Goal: Navigation & Orientation: Find specific page/section

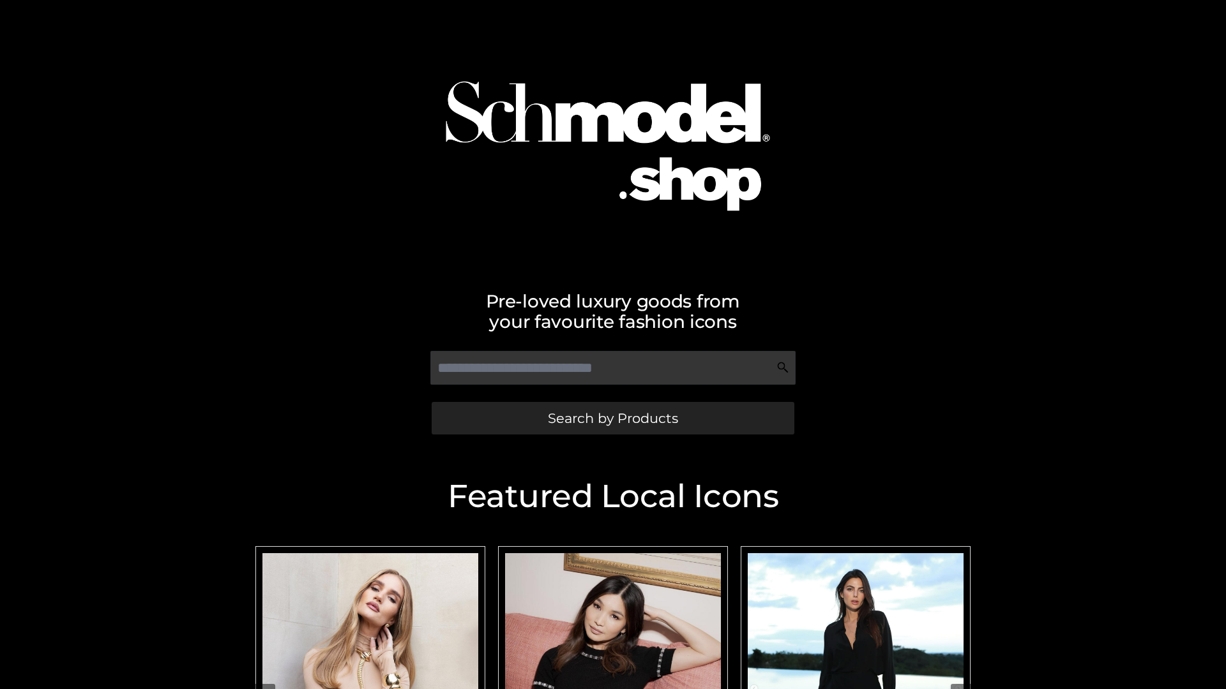
click at [612, 418] on span "Search by Products" at bounding box center [613, 418] width 130 height 13
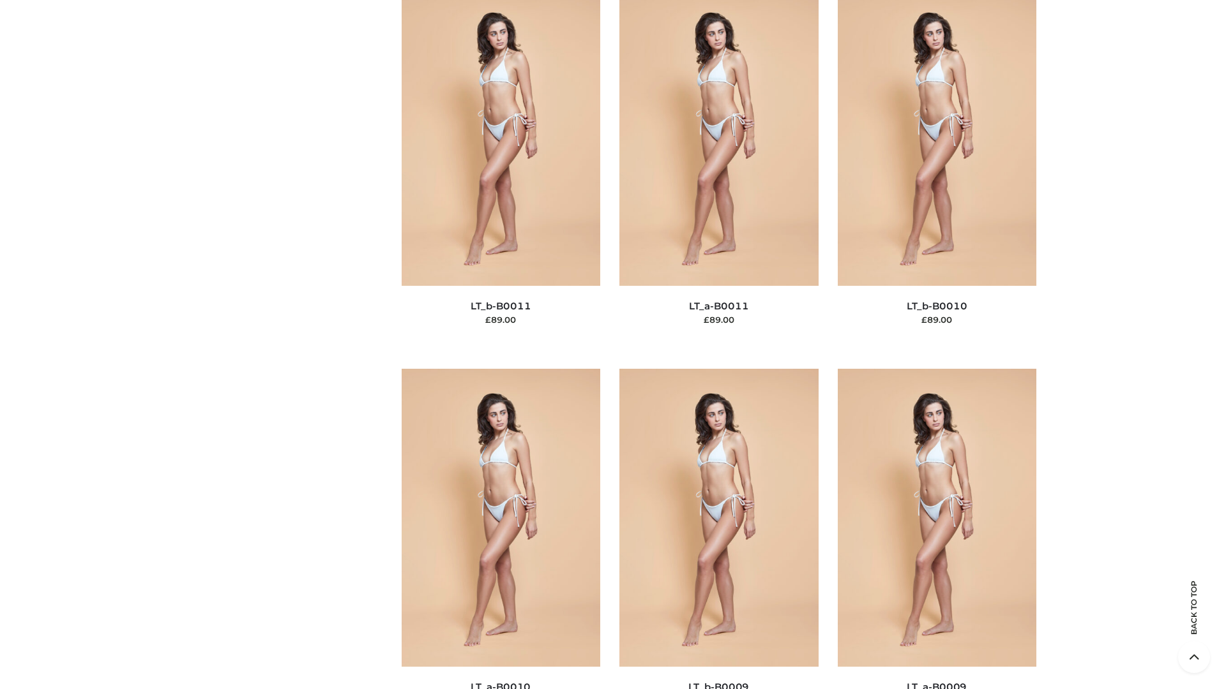
scroll to position [5733, 0]
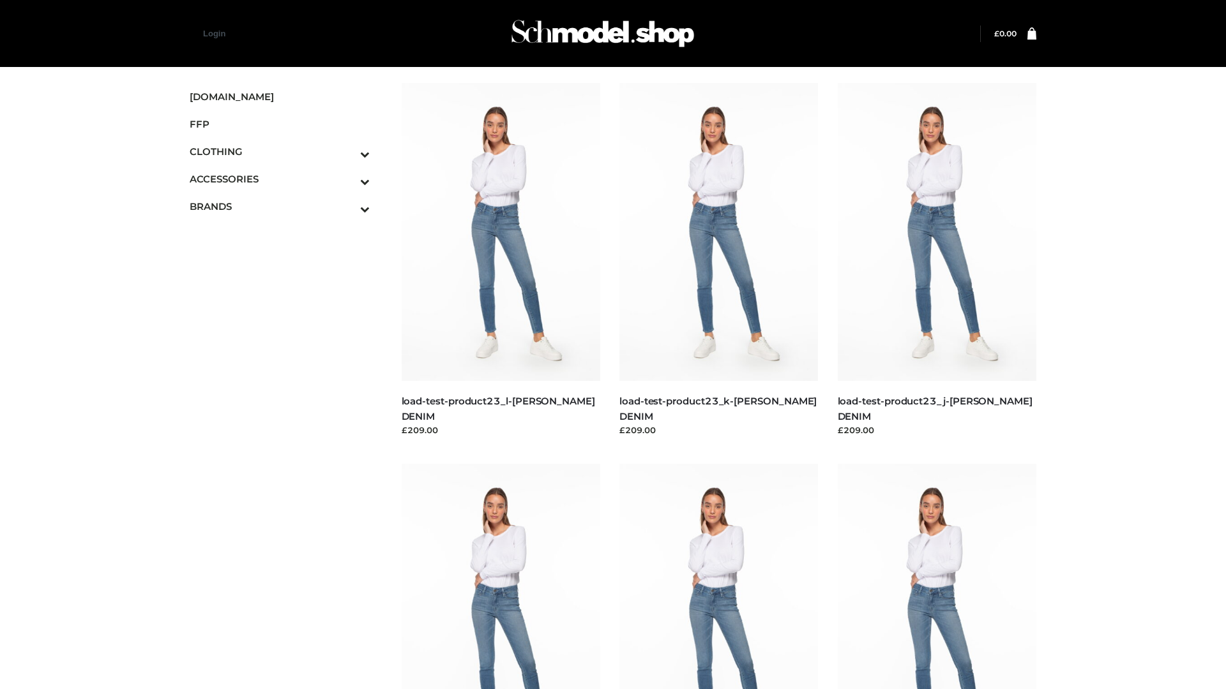
scroll to position [1120, 0]
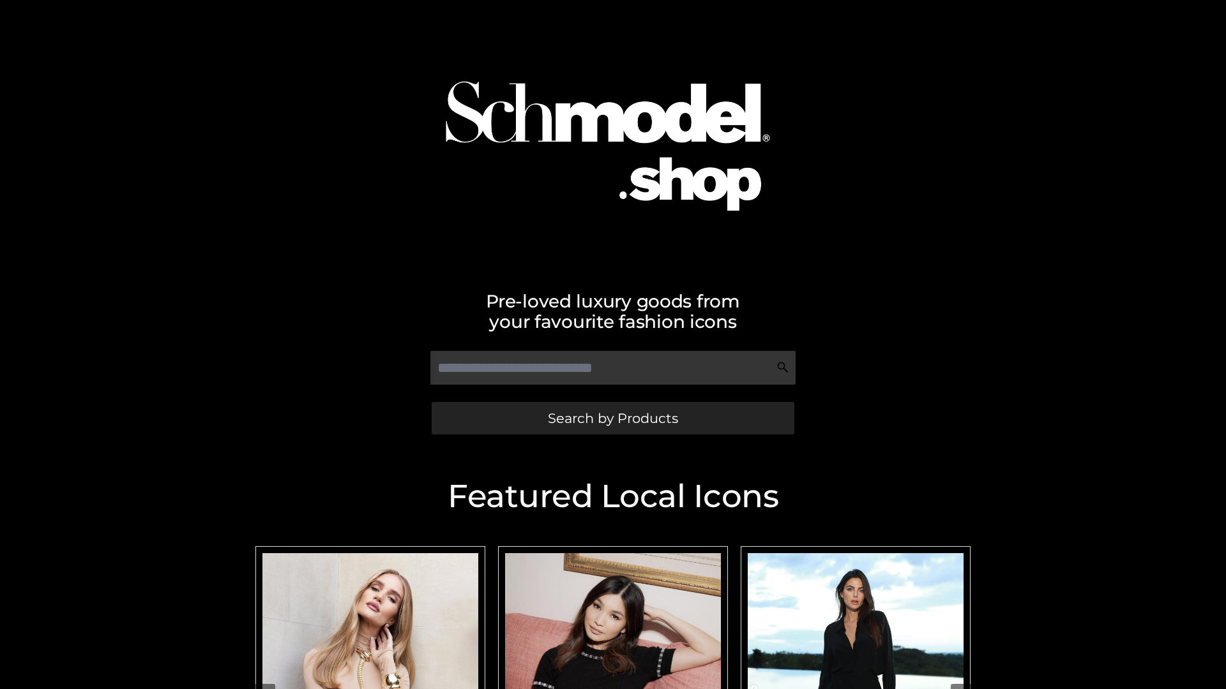
click at [612, 418] on span "Search by Products" at bounding box center [613, 418] width 130 height 13
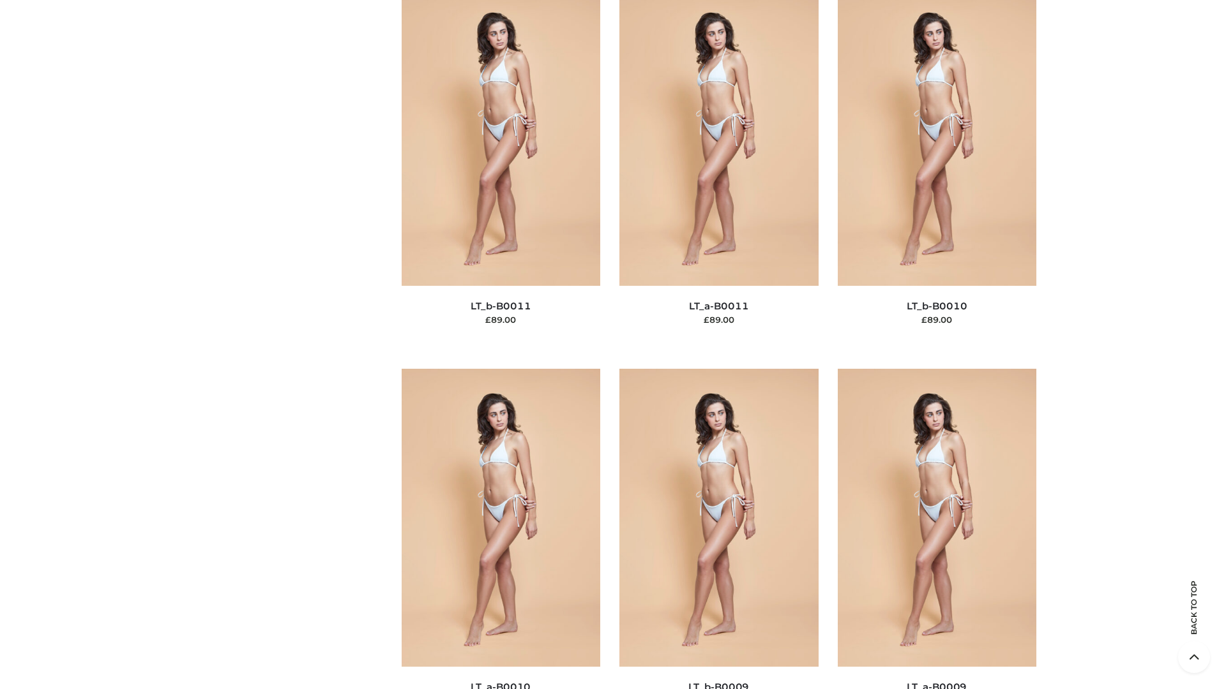
scroll to position [5733, 0]
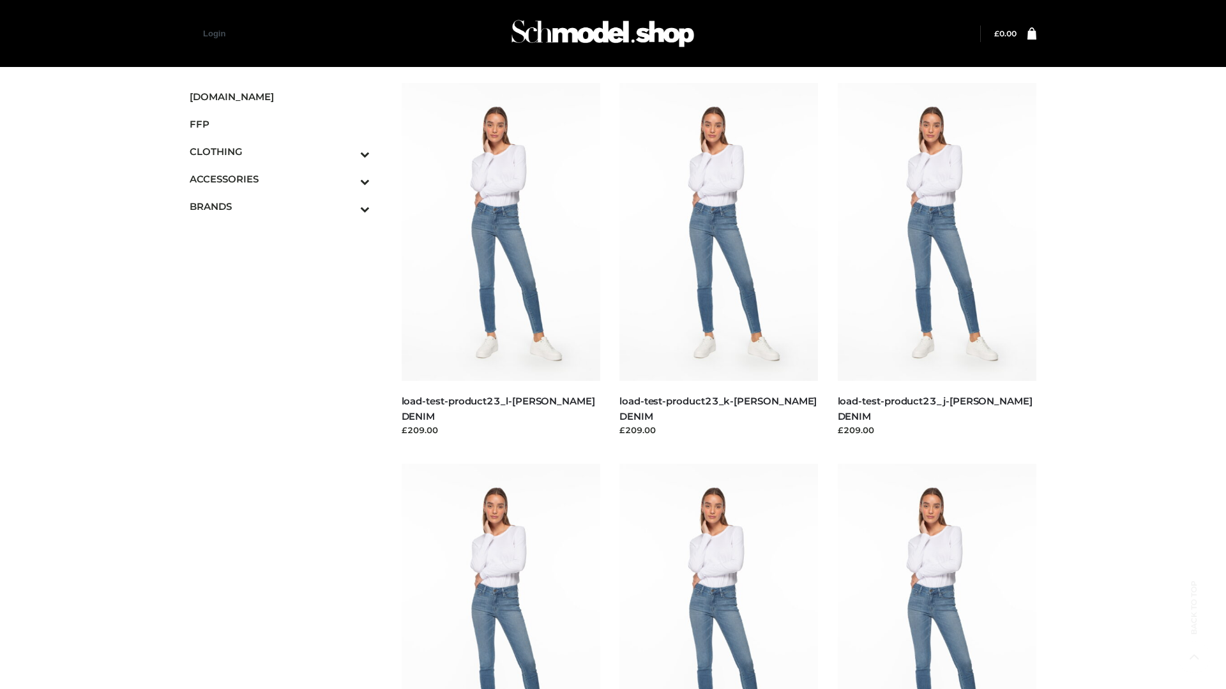
scroll to position [1120, 0]
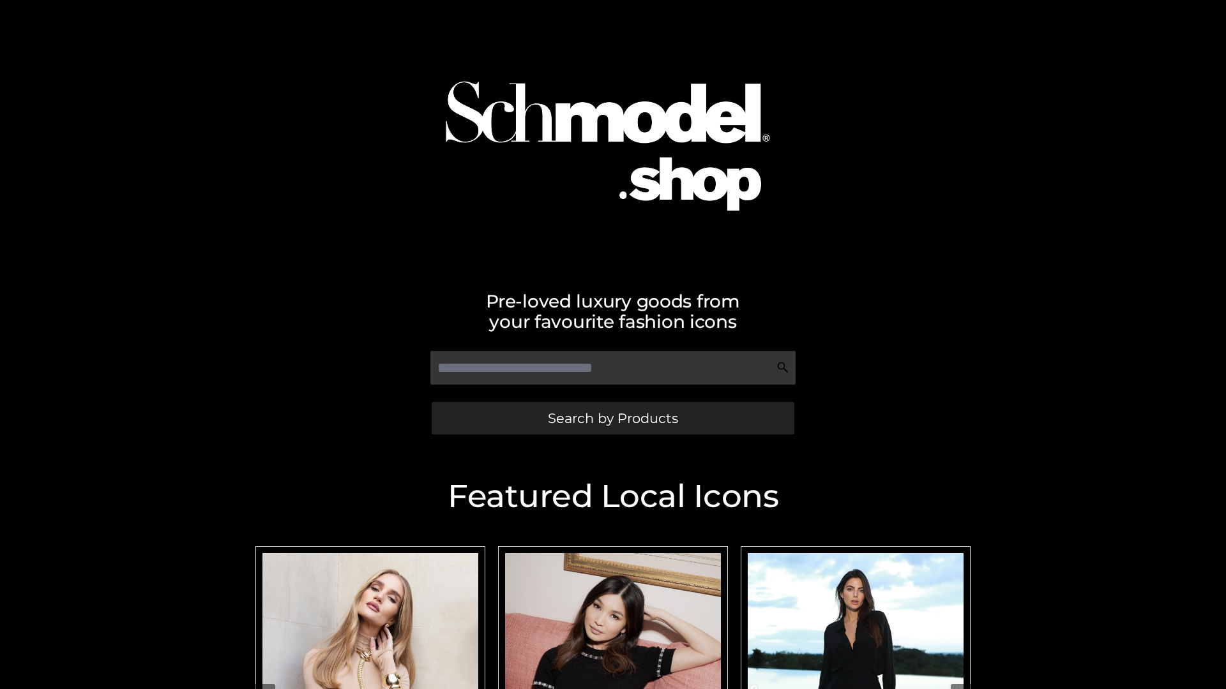
click at [612, 418] on span "Search by Products" at bounding box center [613, 418] width 130 height 13
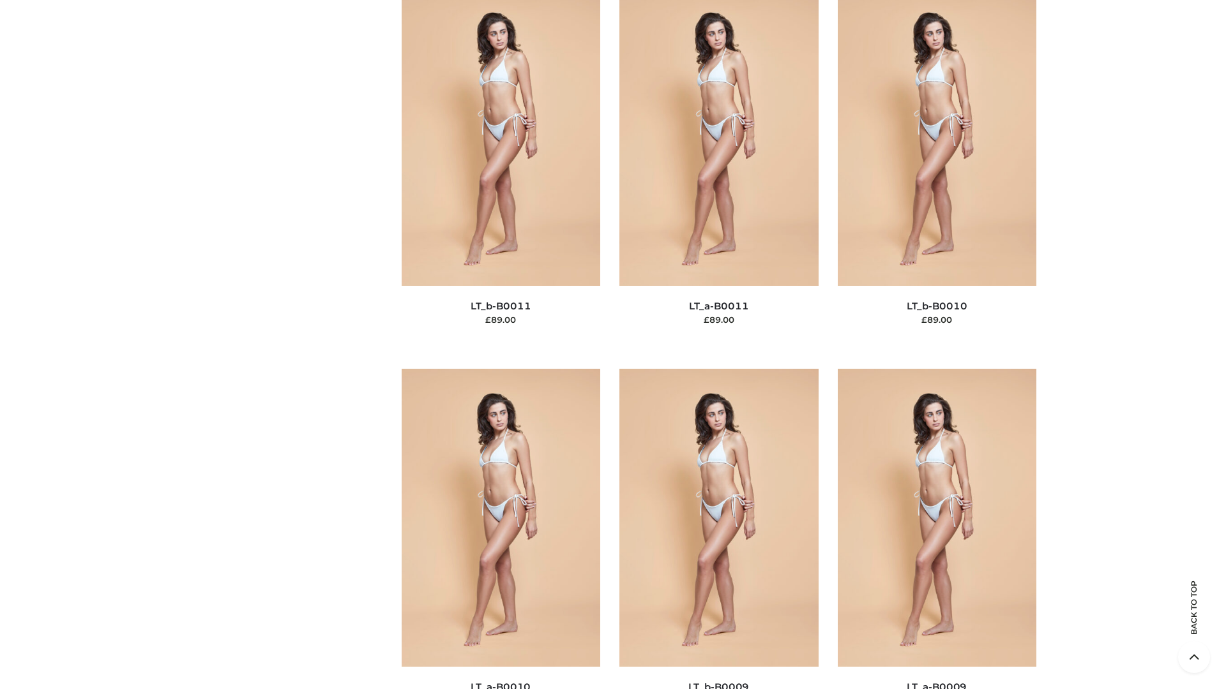
scroll to position [5733, 0]
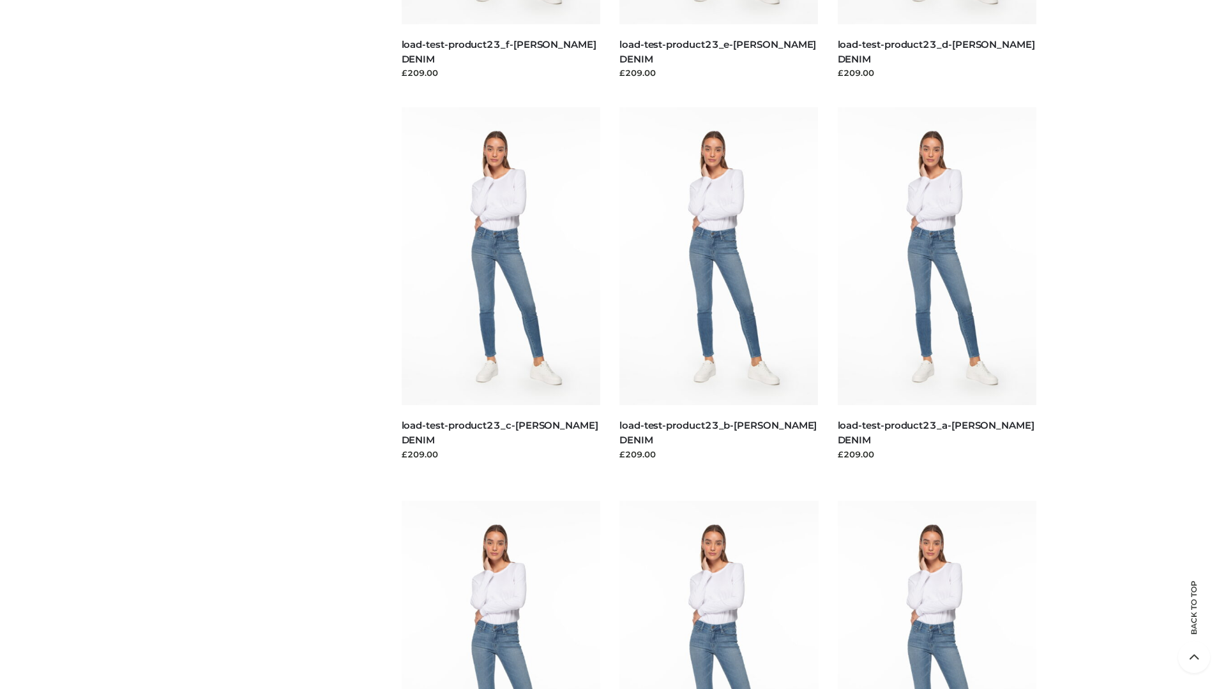
scroll to position [1120, 0]
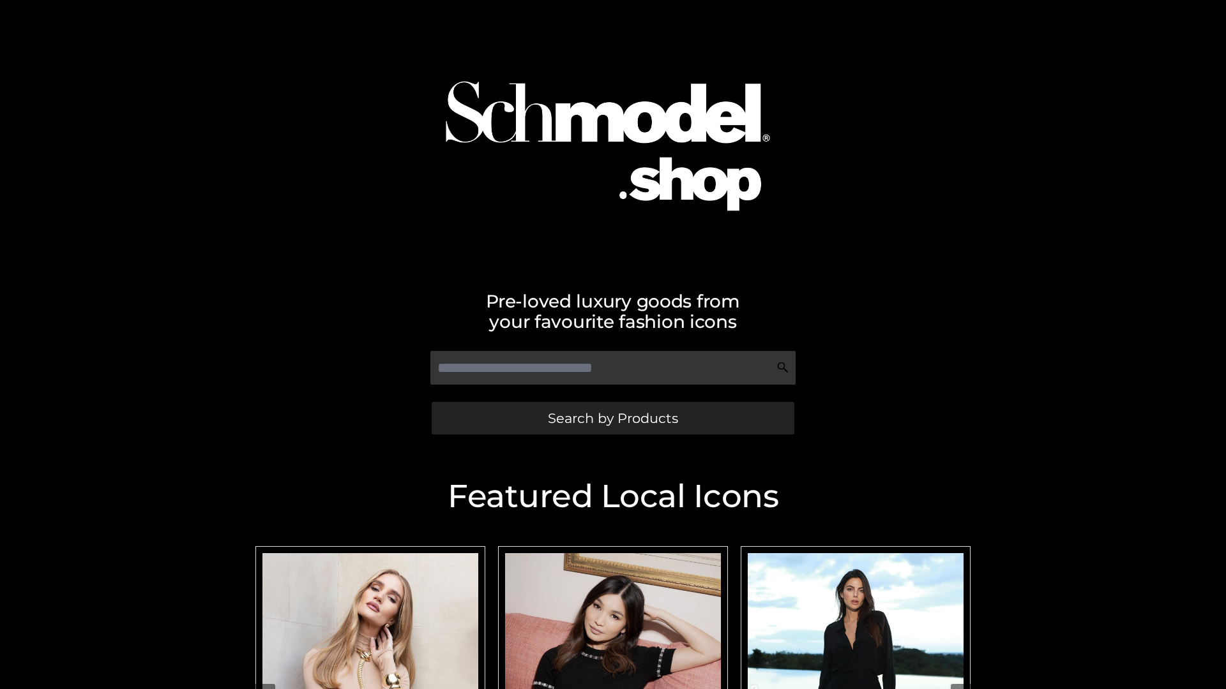
click at [612, 418] on span "Search by Products" at bounding box center [613, 418] width 130 height 13
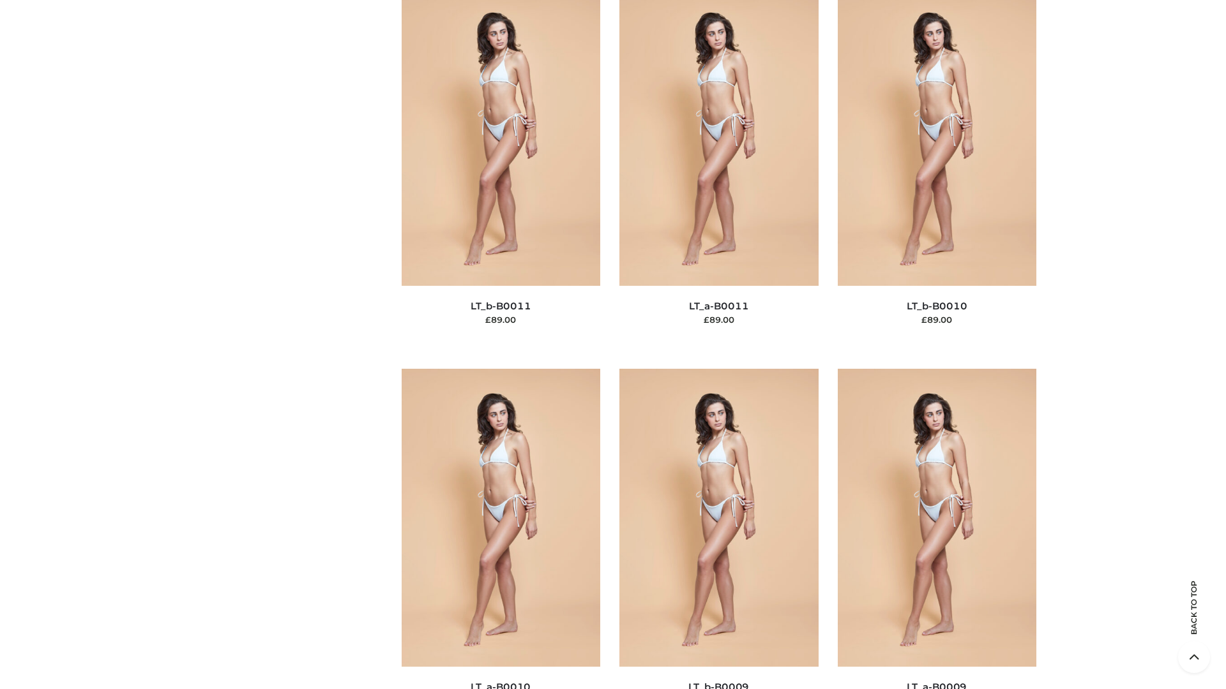
scroll to position [5733, 0]
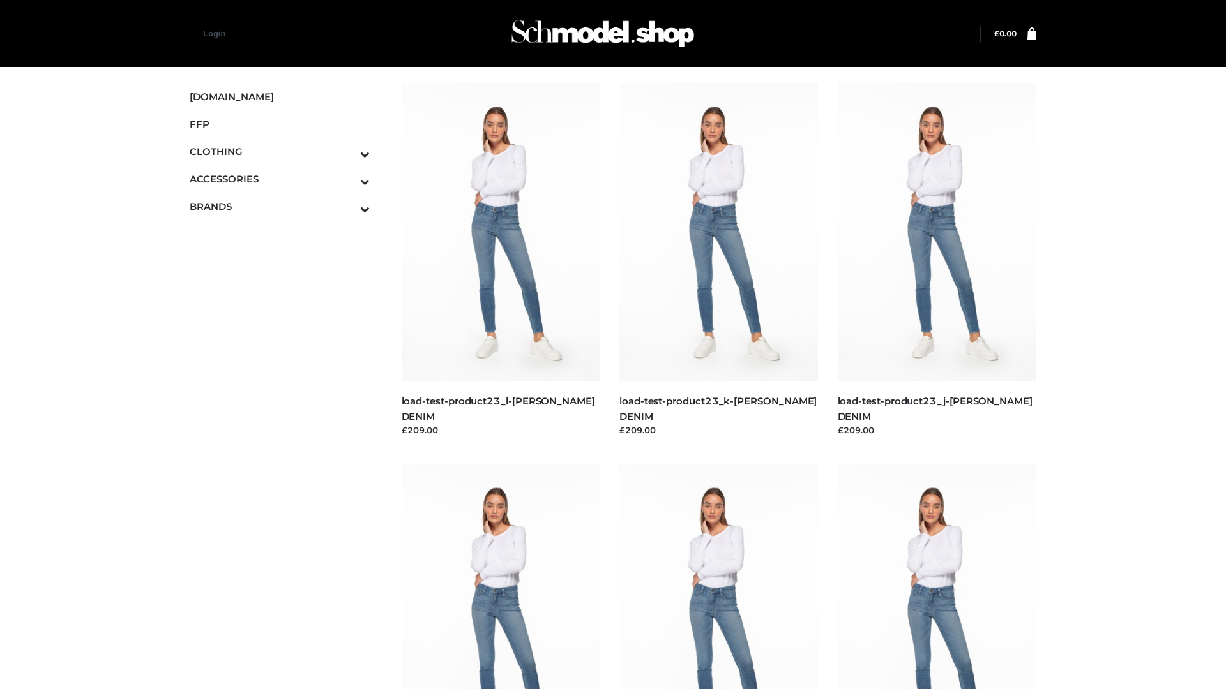
scroll to position [1120, 0]
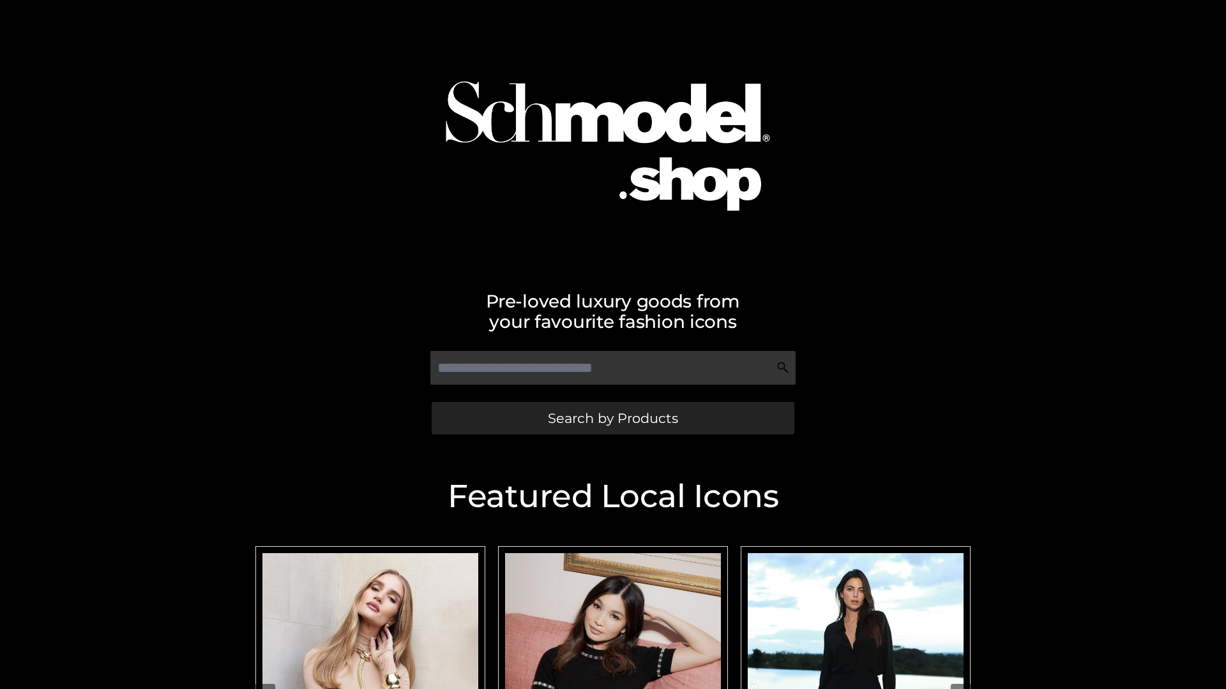
click at [612, 418] on span "Search by Products" at bounding box center [613, 418] width 130 height 13
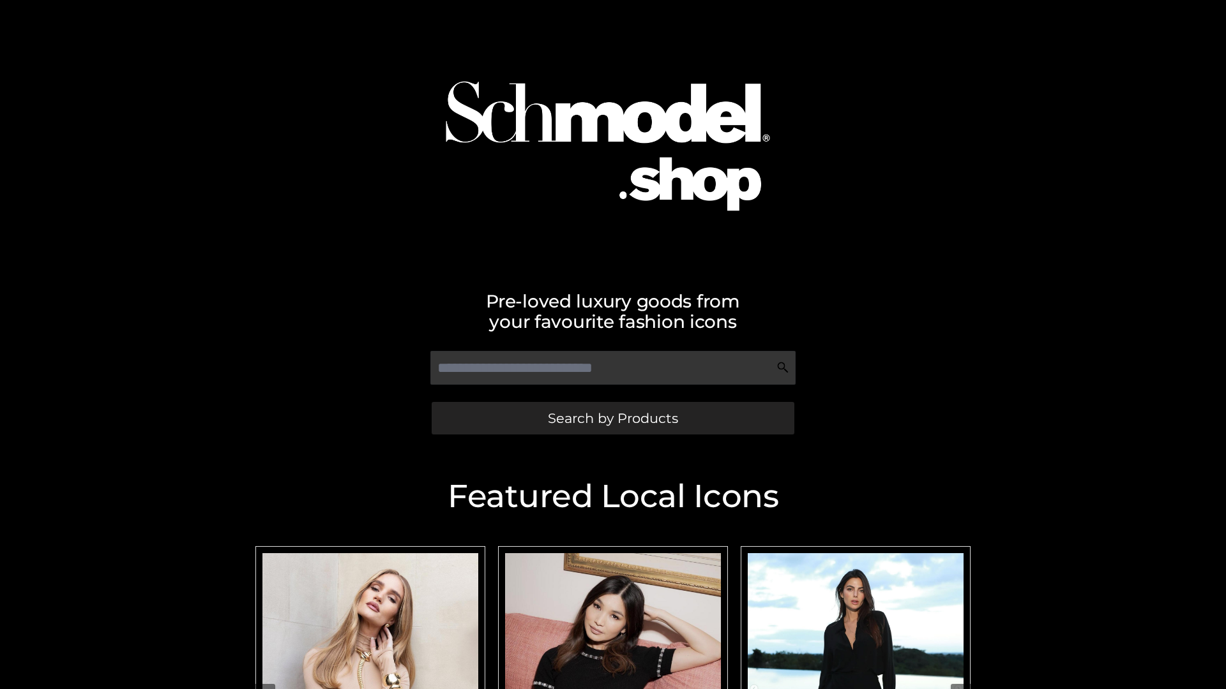
click at [612, 418] on span "Search by Products" at bounding box center [613, 418] width 130 height 13
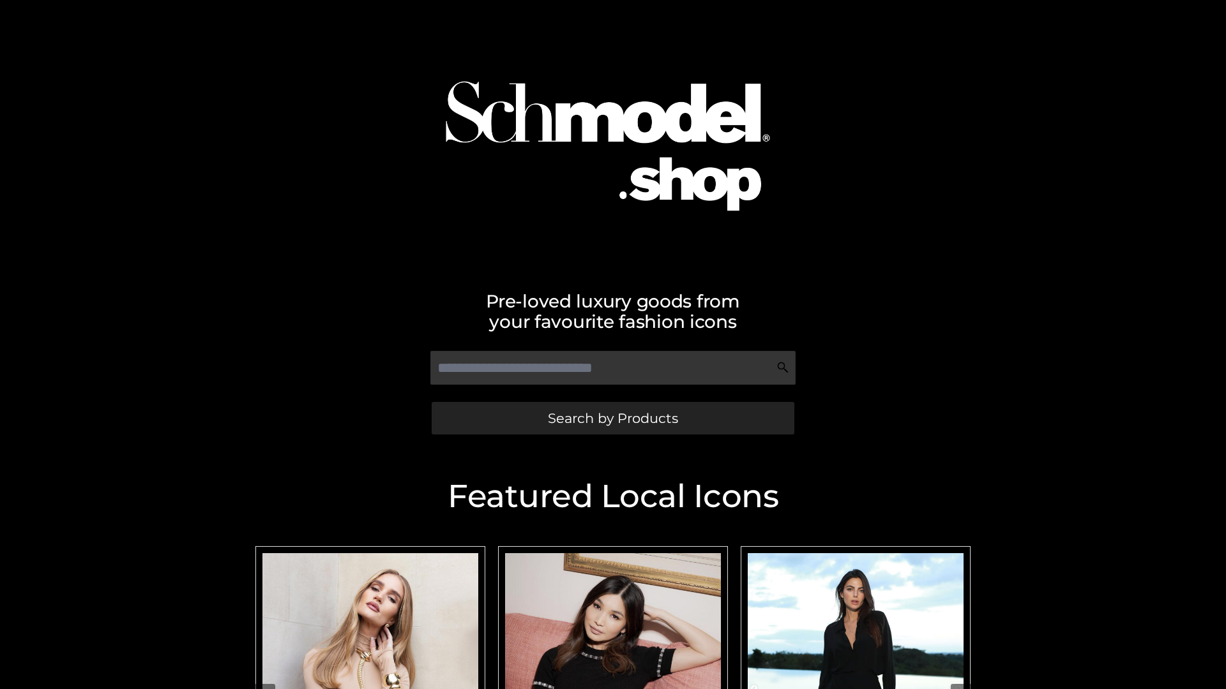
click at [612, 418] on span "Search by Products" at bounding box center [613, 418] width 130 height 13
